Goal: Find specific page/section: Find specific page/section

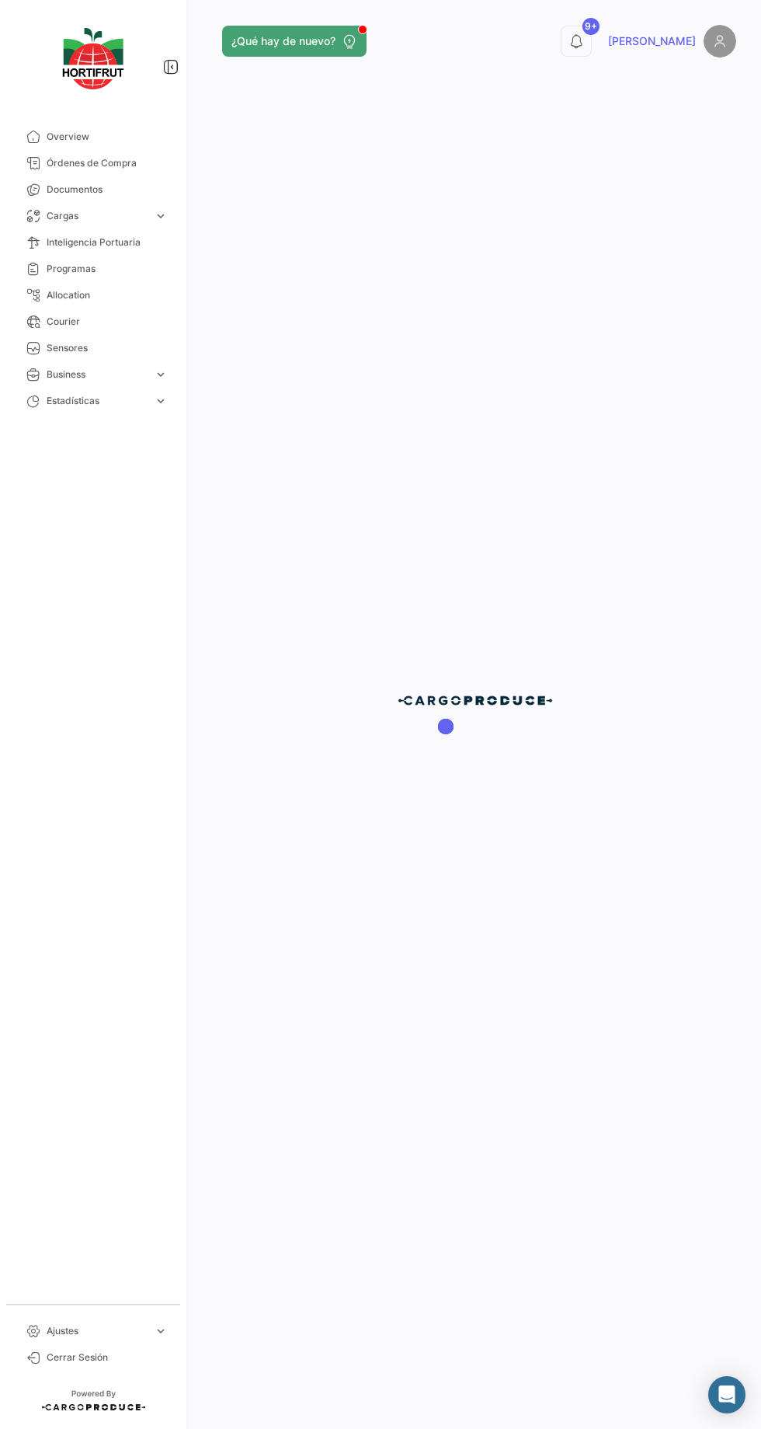
scroll to position [6, 0]
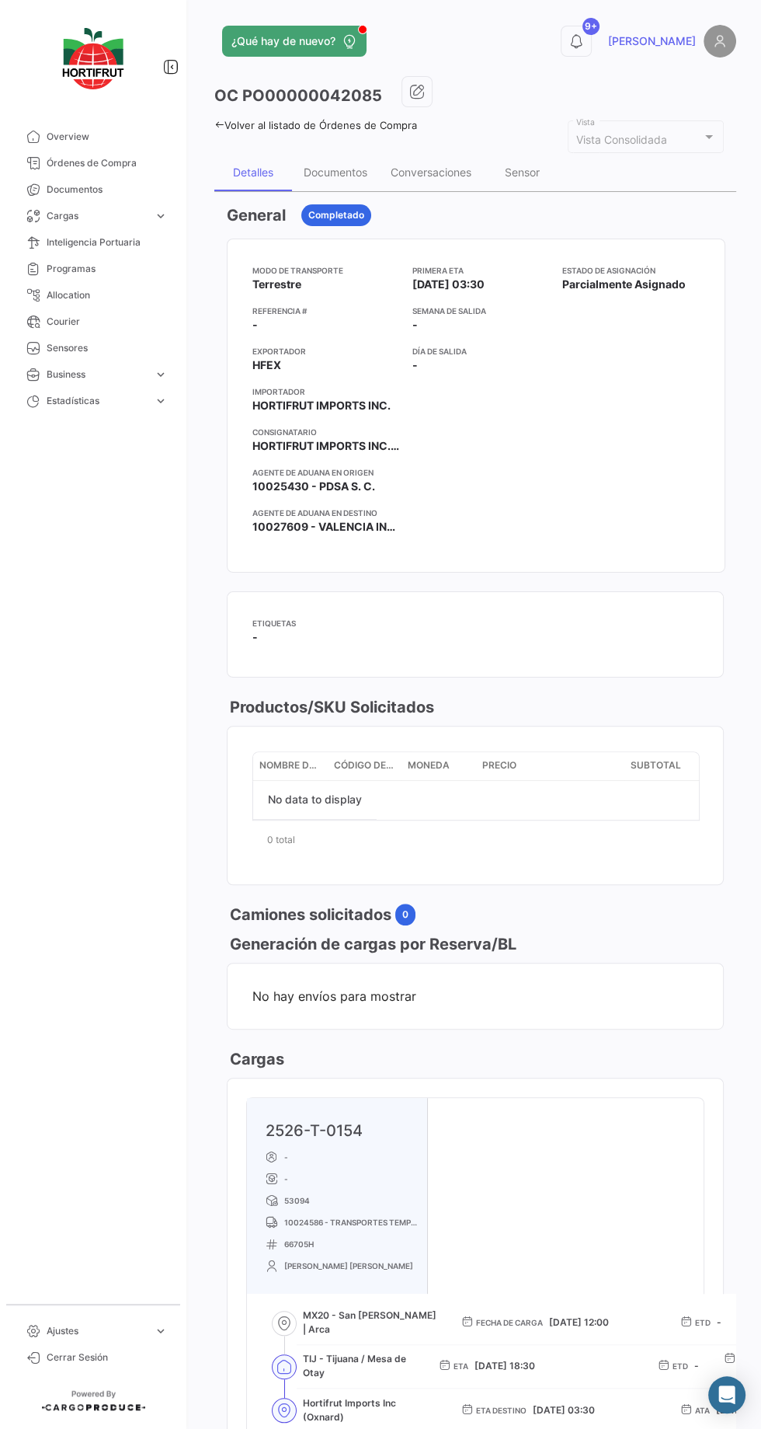
click at [105, 156] on span "Órdenes de Compra" at bounding box center [107, 163] width 121 height 14
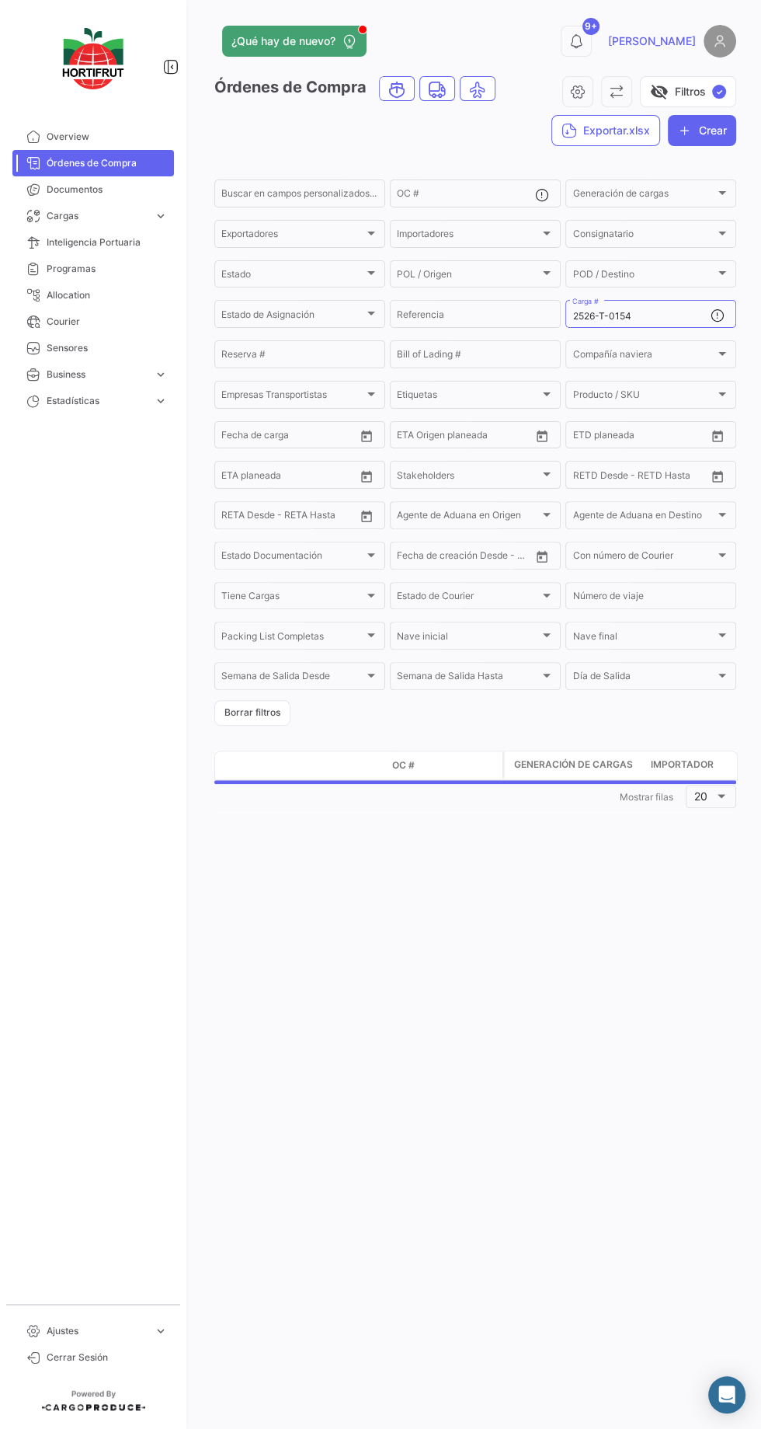
click at [685, 312] on input "2526-T-0154" at bounding box center [642, 316] width 138 height 11
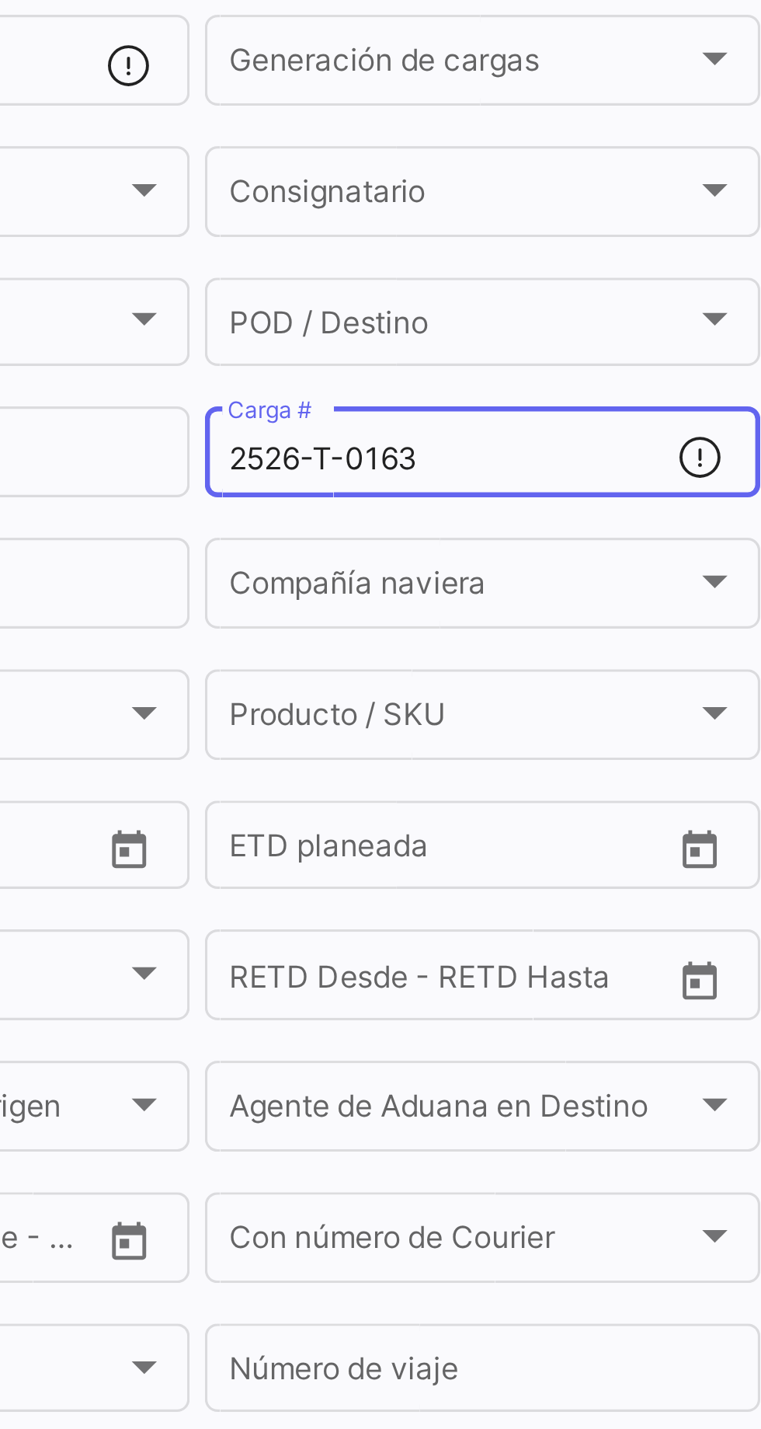
type input "2526-T-0163"
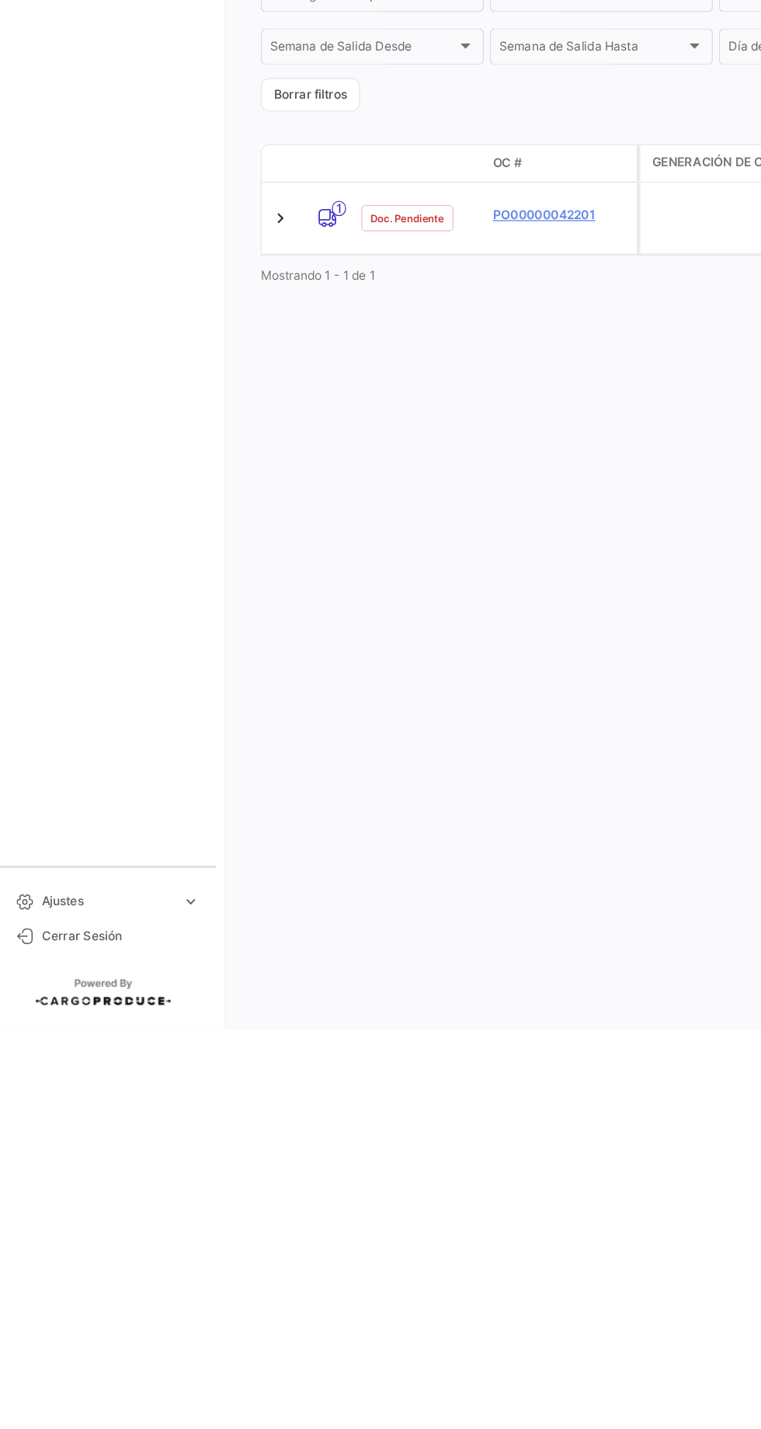
click at [398, 821] on datatable-body-cell "PO00000042201" at bounding box center [444, 807] width 117 height 54
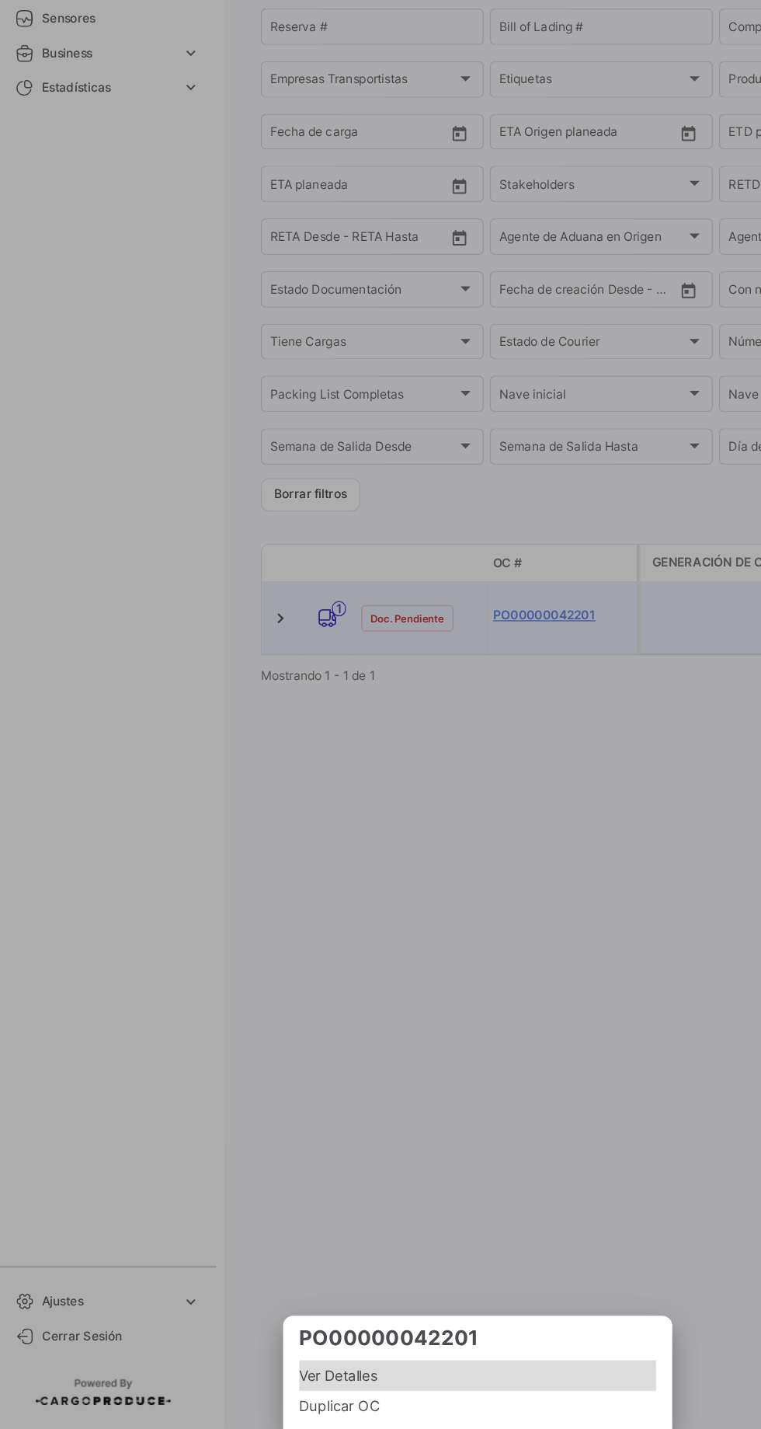
click at [289, 1388] on span "Ver Detalles" at bounding box center [381, 1387] width 274 height 19
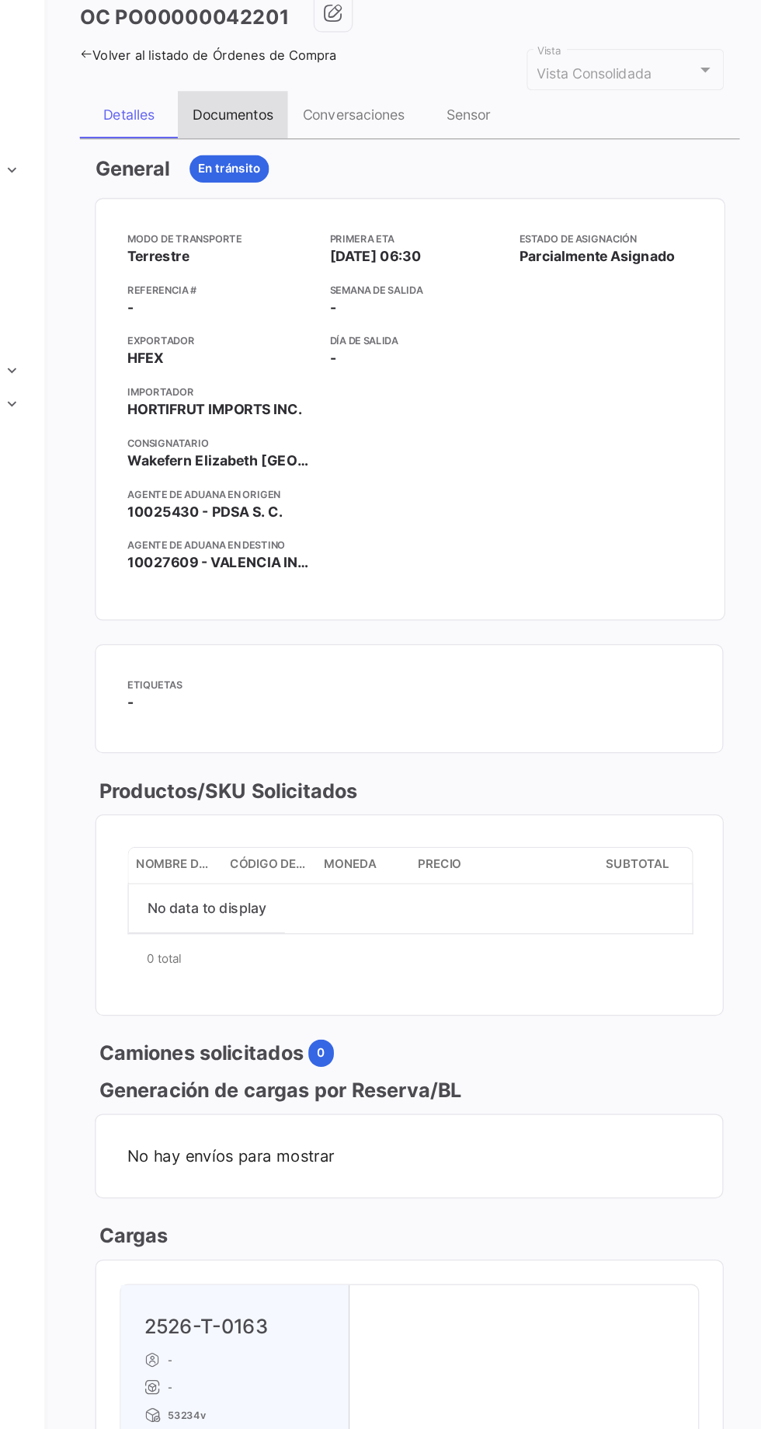
click at [322, 183] on div "Documentos" at bounding box center [335, 172] width 87 height 37
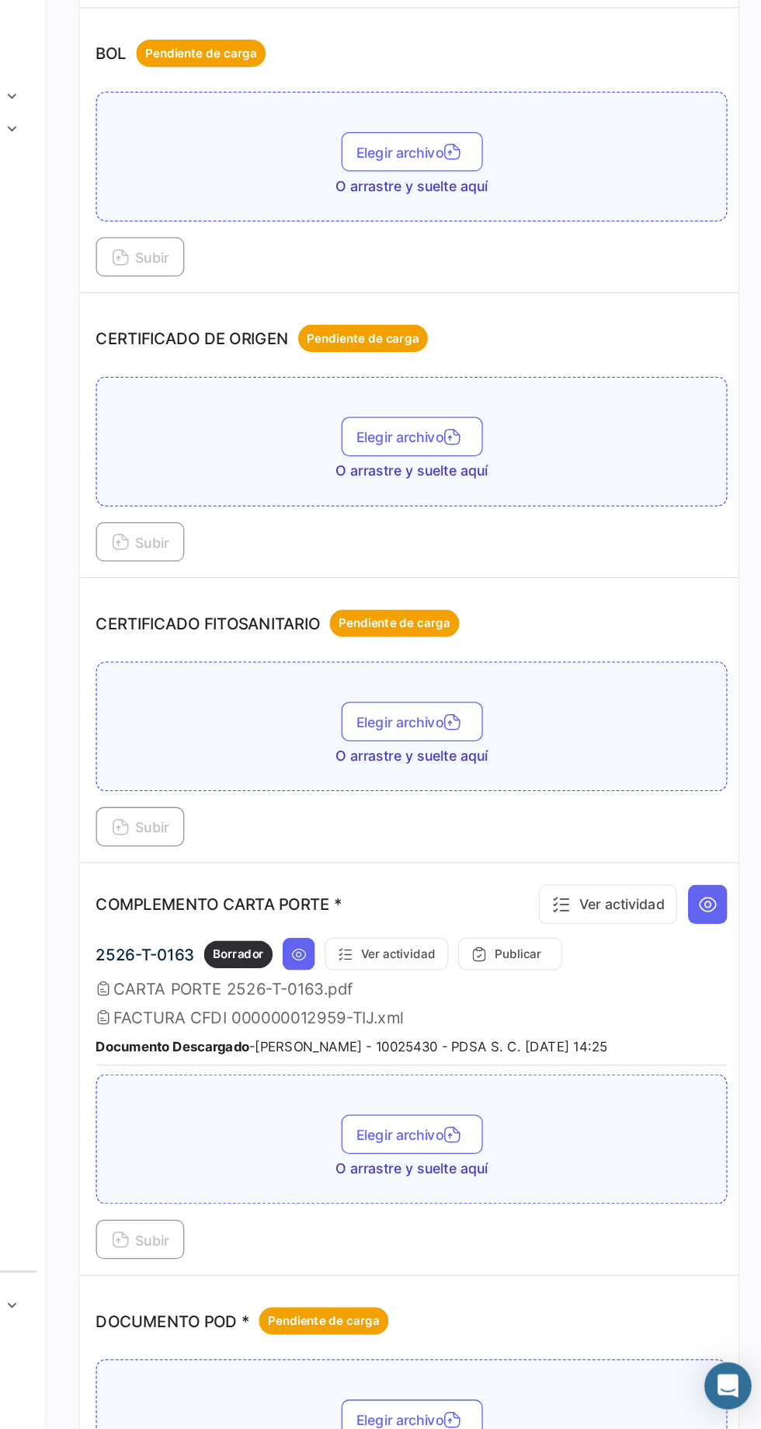
scroll to position [96, 0]
